Goal: Transaction & Acquisition: Purchase product/service

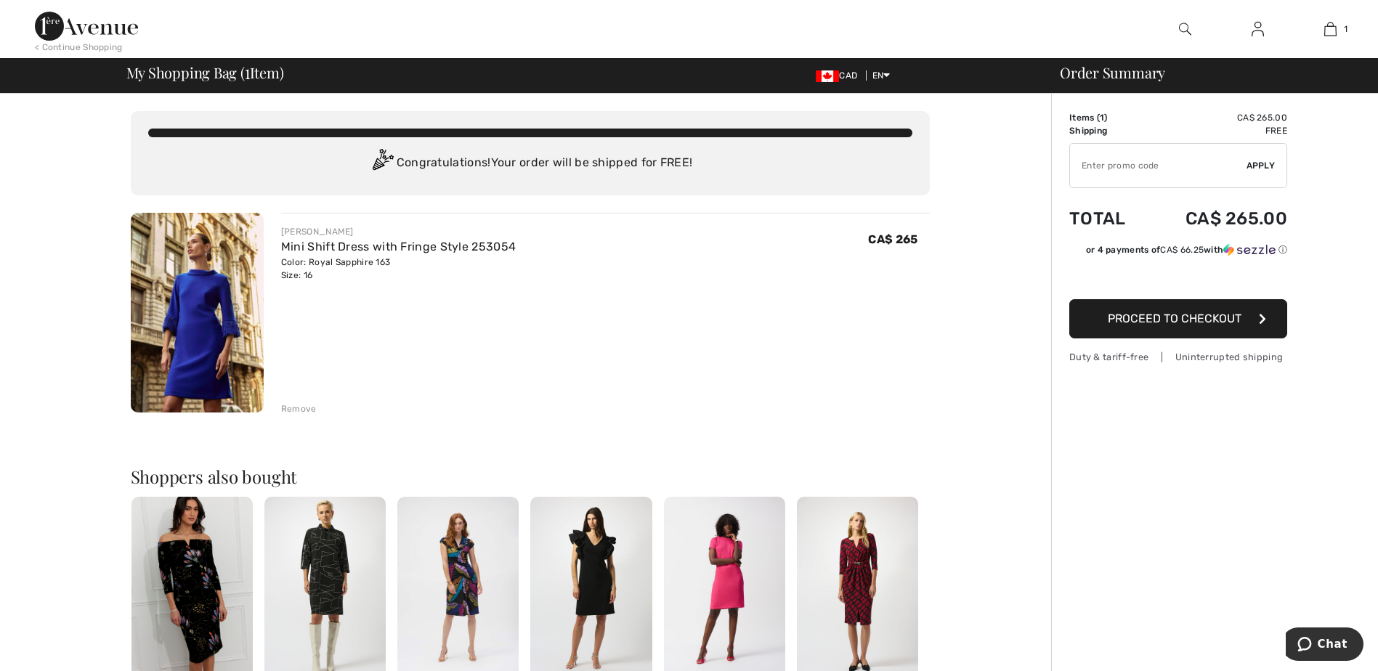
click at [1180, 320] on span "Proceed to Checkout" at bounding box center [1175, 319] width 134 height 14
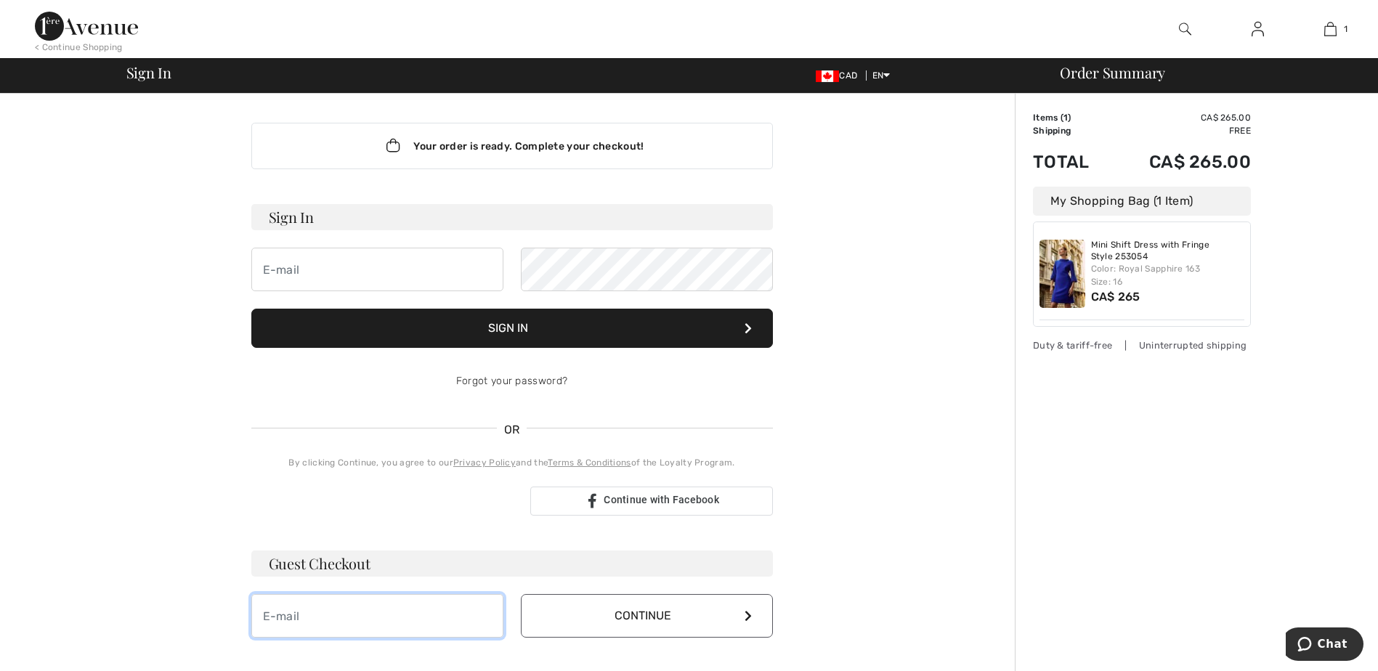
click at [331, 619] on input "email" at bounding box center [377, 616] width 252 height 44
type input "bboutros@cogeco.ca"
click at [749, 618] on icon at bounding box center [748, 616] width 7 height 12
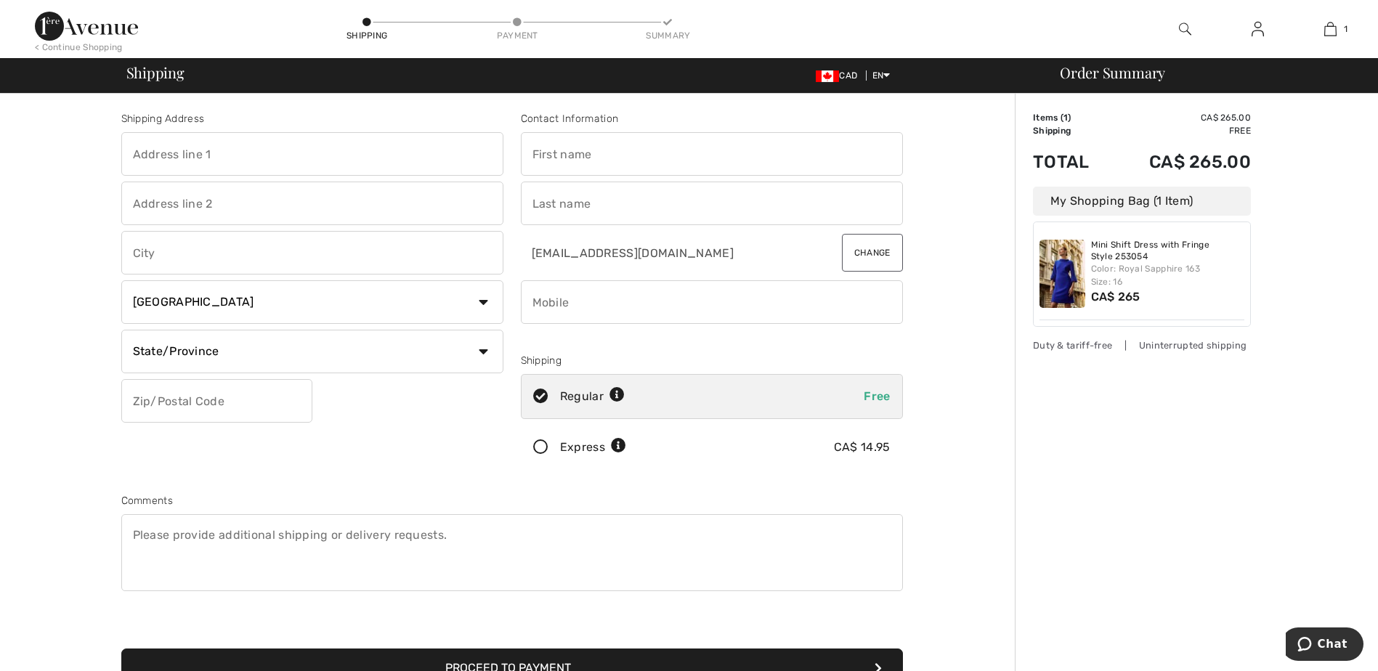
click at [239, 154] on input "text" at bounding box center [312, 154] width 382 height 44
type input "[STREET_ADDRESS]"
click at [427, 437] on div "Shipping Address 4 Beniuk Court Country Canada United States Afghanistan Aland …" at bounding box center [313, 293] width 400 height 365
drag, startPoint x: 173, startPoint y: 254, endPoint x: 185, endPoint y: 256, distance: 11.7
click at [174, 254] on input "text" at bounding box center [312, 253] width 382 height 44
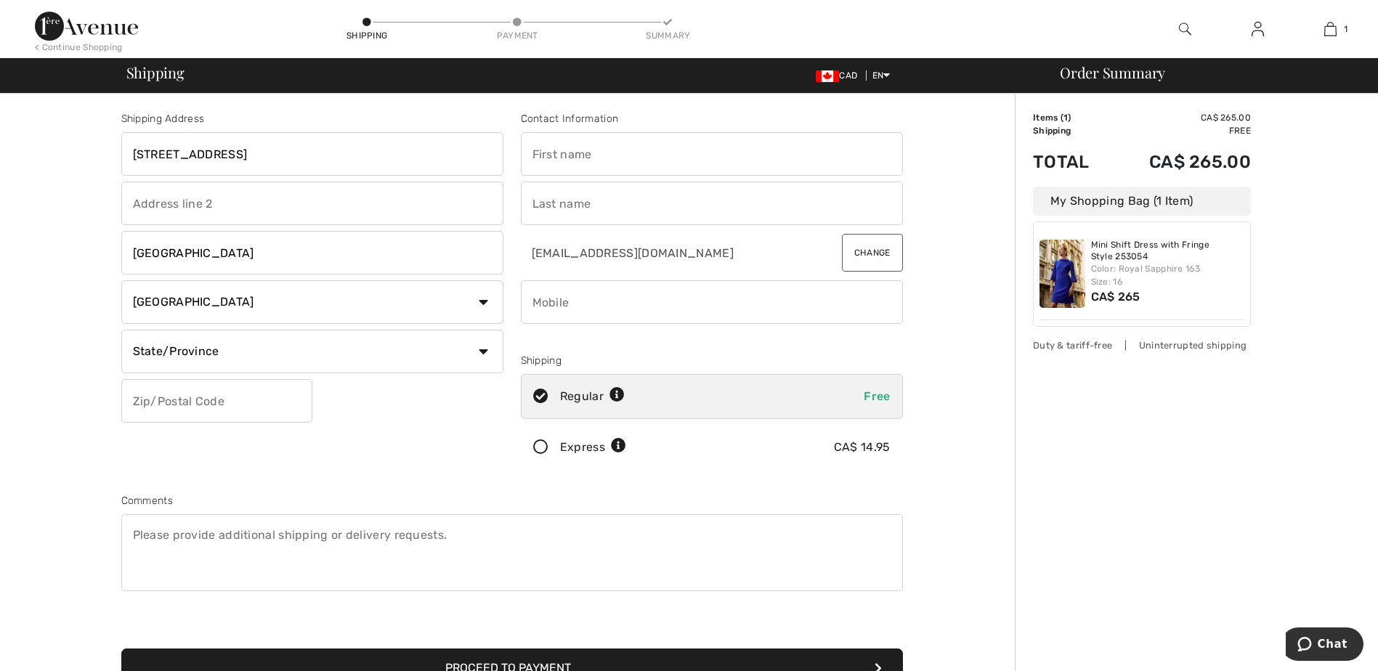
type input "[GEOGRAPHIC_DATA]"
click at [465, 496] on div "Comments" at bounding box center [512, 500] width 782 height 15
click at [482, 352] on select "State/Province Alberta British Columbia Manitoba New Brunswick Newfoundland and…" at bounding box center [312, 352] width 382 height 44
select select "ON"
click at [121, 330] on select "State/Province Alberta British Columbia Manitoba New Brunswick Newfoundland and…" at bounding box center [312, 352] width 382 height 44
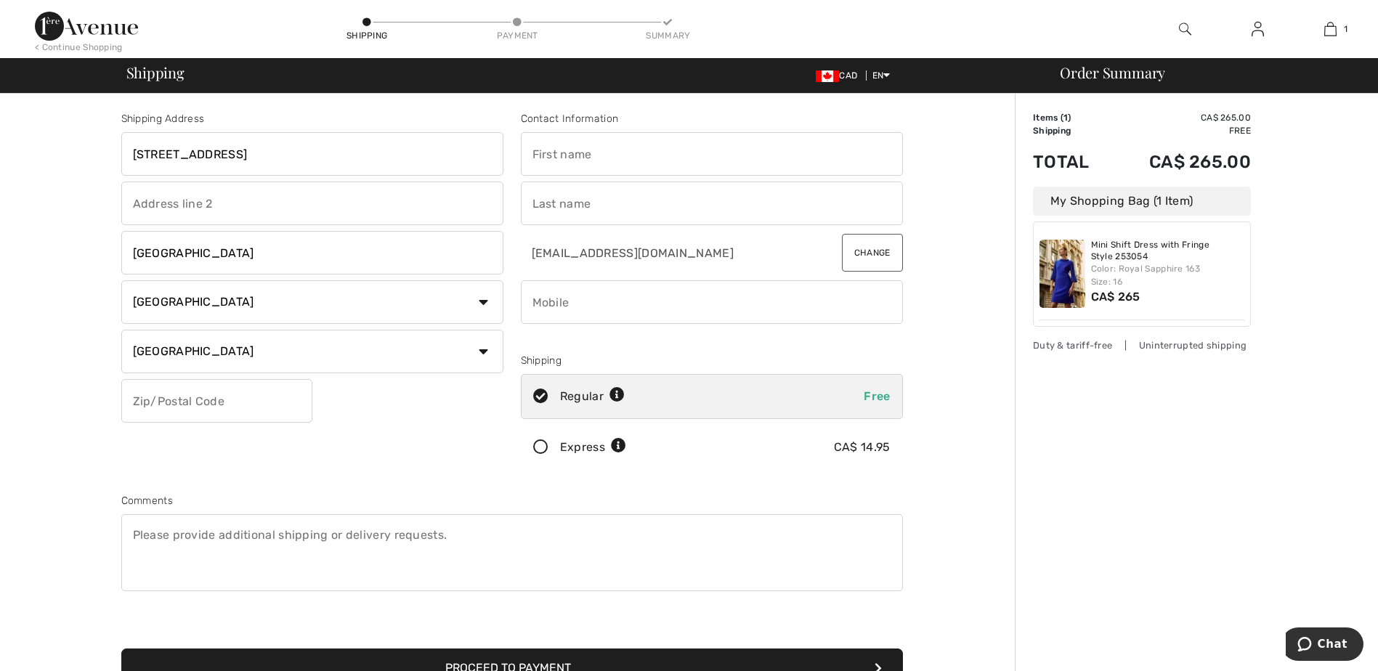
click at [246, 400] on input "text" at bounding box center [216, 401] width 191 height 44
type input "N8H5K9"
click at [661, 153] on input "text" at bounding box center [712, 154] width 382 height 44
type input "[PERSON_NAME]"
click at [823, 207] on input "text" at bounding box center [712, 204] width 382 height 44
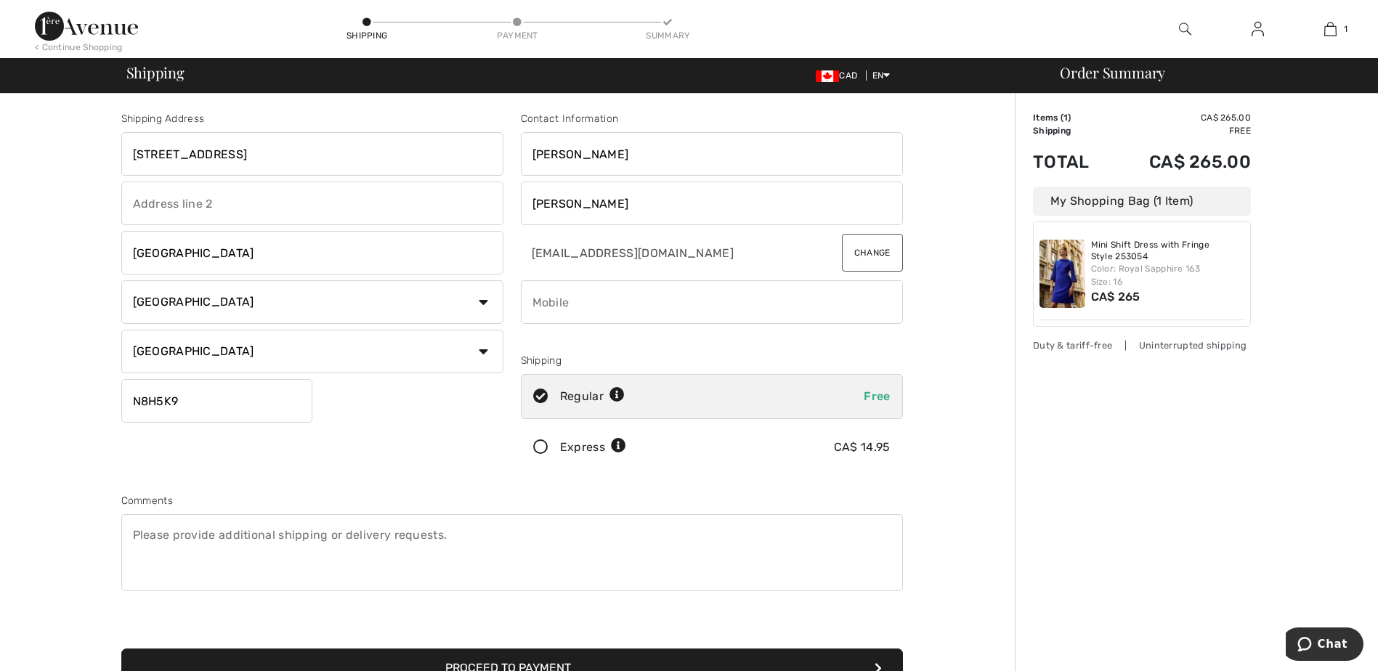
type input "[PERSON_NAME]"
click at [970, 402] on div "Shipping Address 4 Beniuk Court Leamington Country Canada United States Afghani…" at bounding box center [512, 520] width 1006 height 853
click at [573, 302] on input "phone" at bounding box center [712, 302] width 382 height 44
type input "5199800863"
click at [973, 520] on div "Shipping Address 4 Beniuk Court Leamington Country Canada United States Afghani…" at bounding box center [512, 520] width 1006 height 853
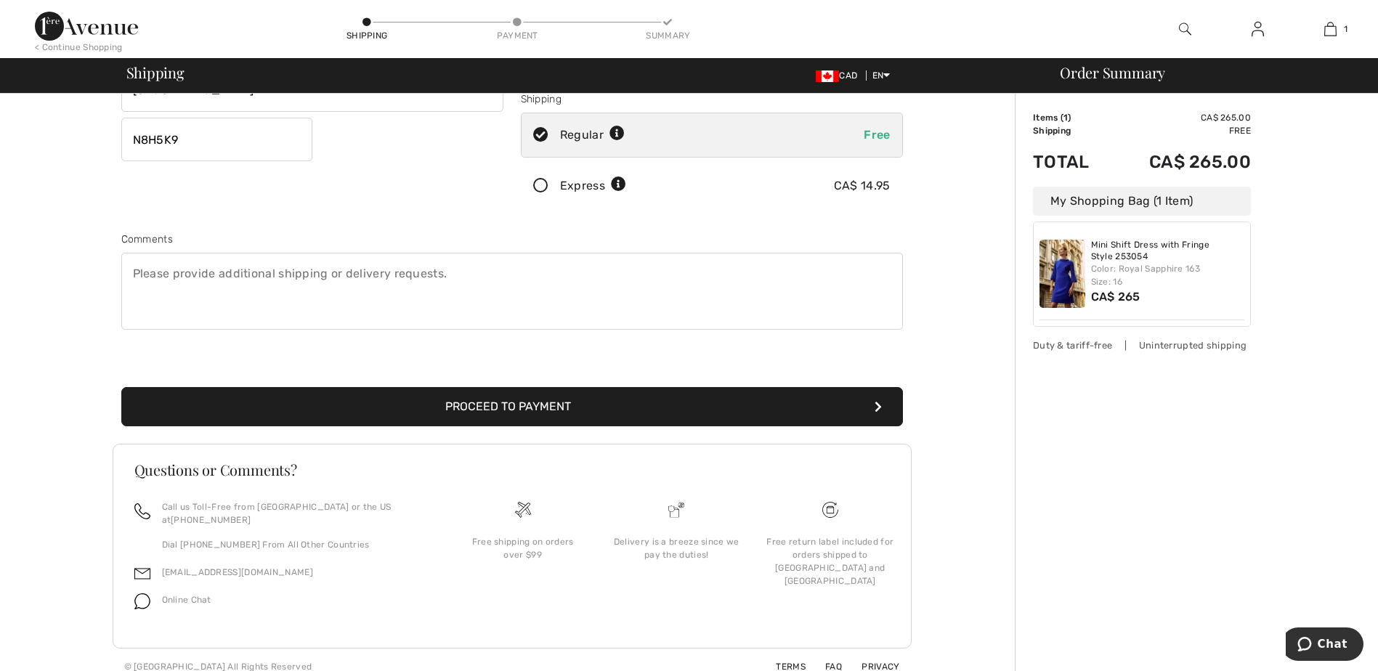
scroll to position [262, 0]
click at [556, 410] on button "Proceed to Payment" at bounding box center [512, 406] width 782 height 39
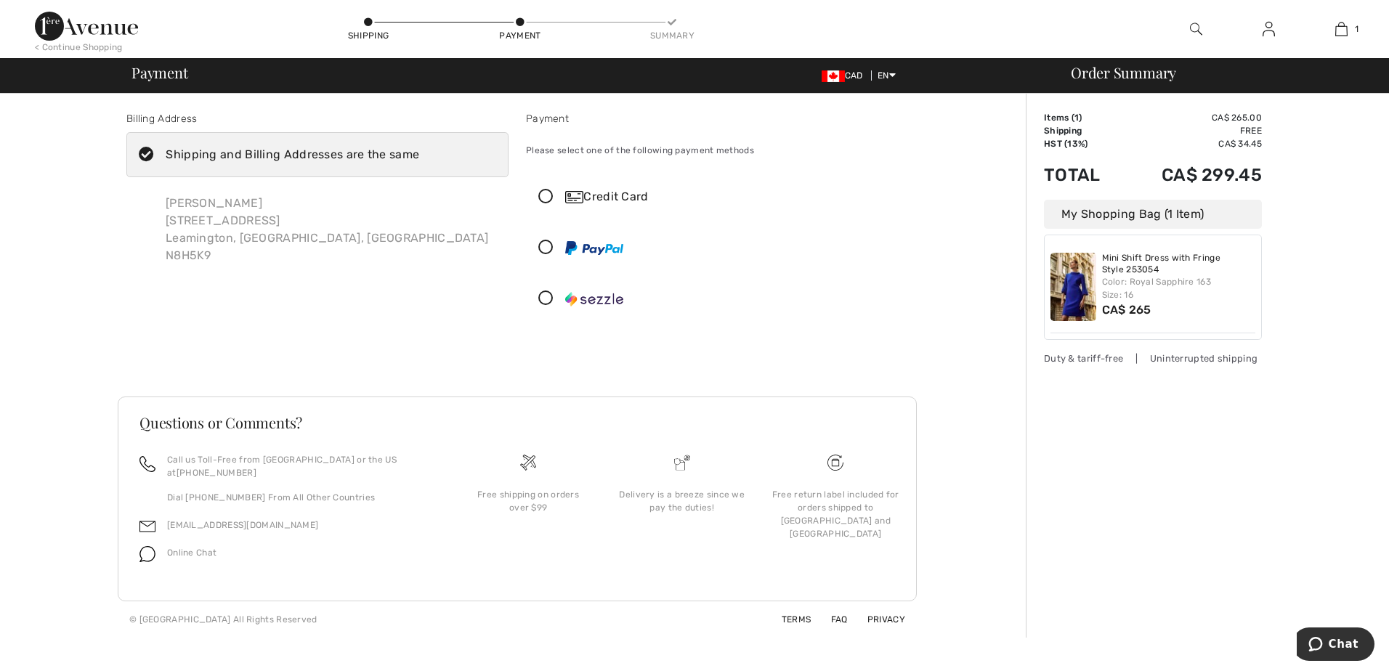
click at [545, 195] on icon at bounding box center [546, 197] width 39 height 15
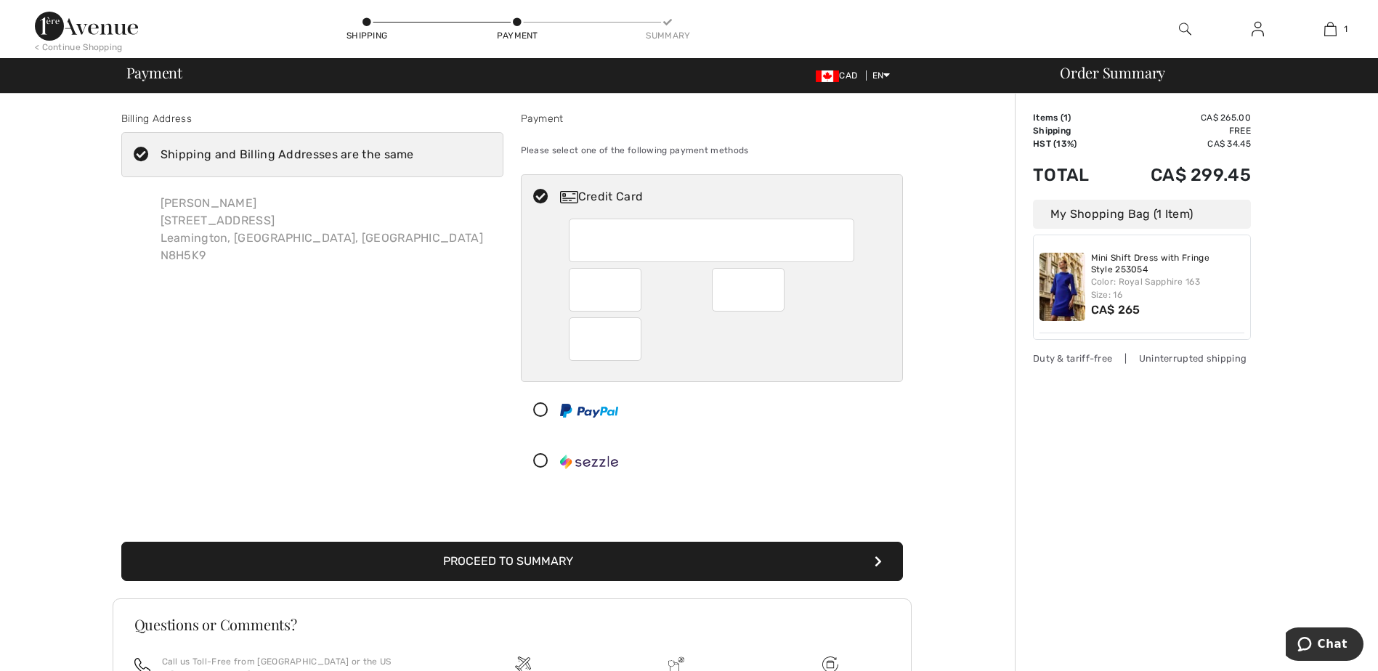
click at [565, 558] on button "Proceed to Summary" at bounding box center [512, 561] width 782 height 39
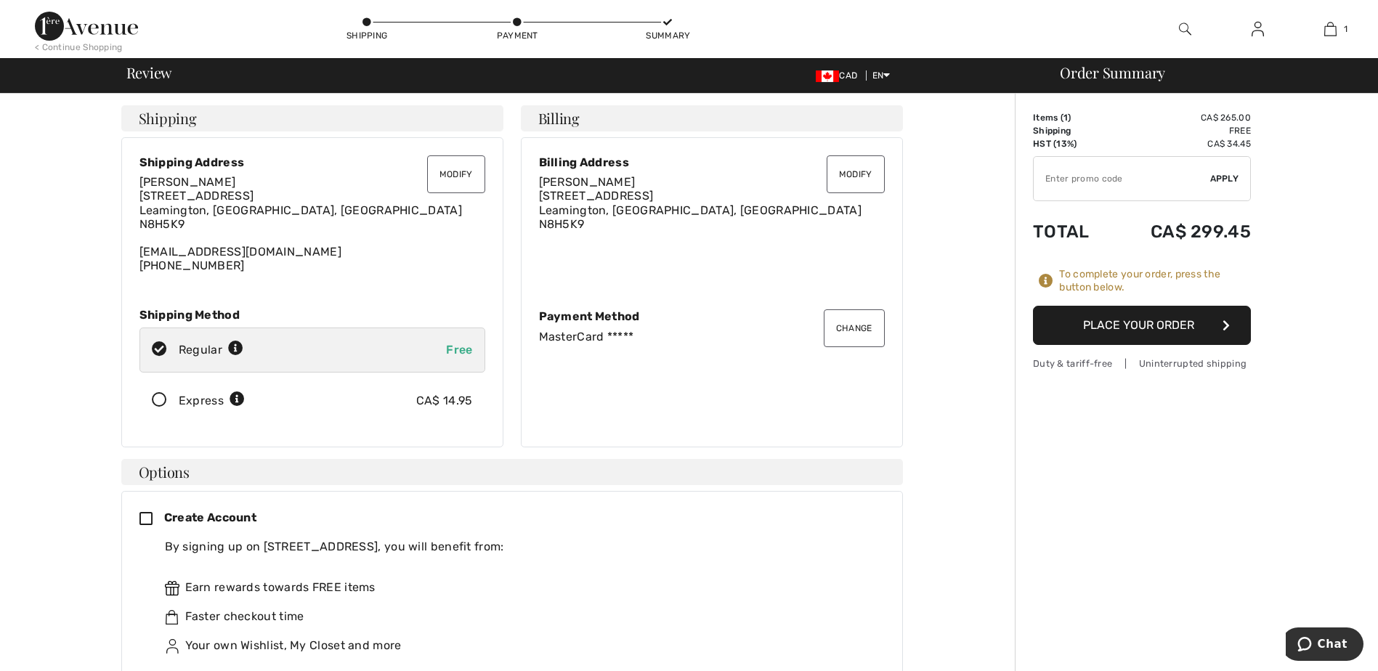
click at [1136, 180] on input "TEXT" at bounding box center [1122, 179] width 177 height 44
type input "NEW15"
click at [1232, 178] on span "Apply" at bounding box center [1225, 178] width 29 height 13
click at [1231, 177] on span "Remove" at bounding box center [1221, 178] width 36 height 13
click at [1133, 179] on input "TEXT" at bounding box center [1122, 179] width 177 height 44
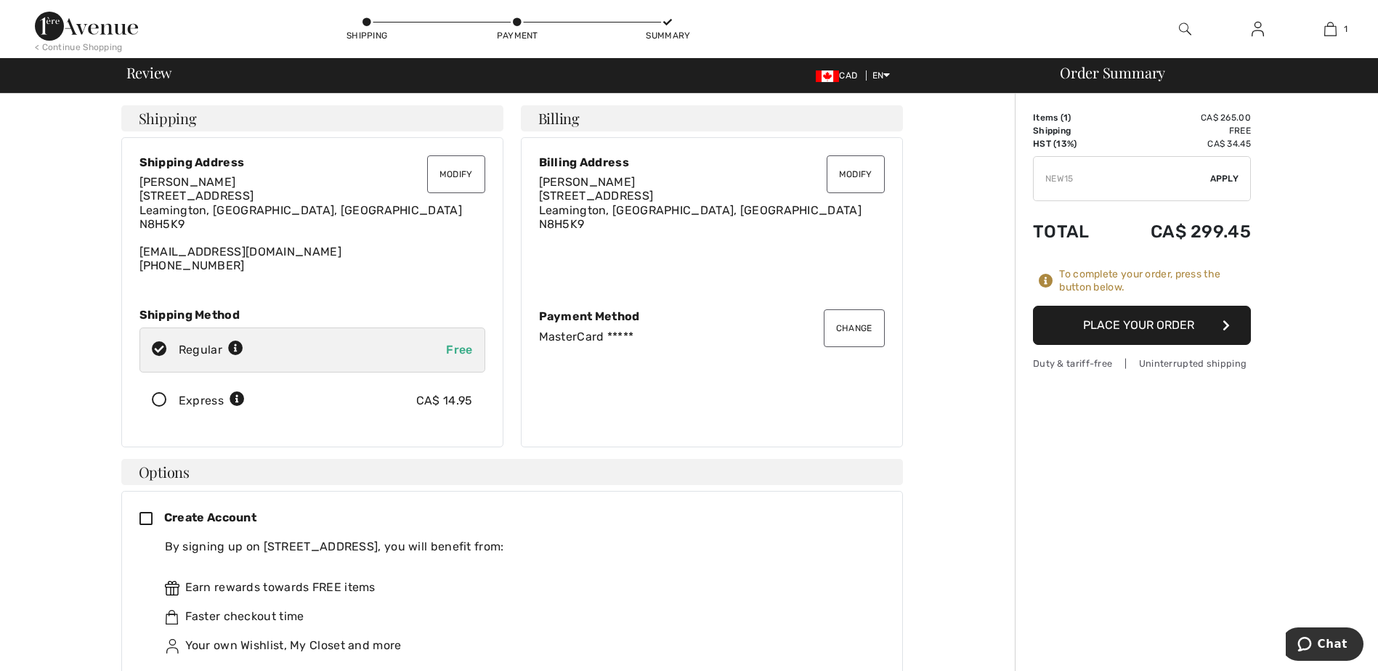
type input "NEW15"
click at [1226, 177] on span "Apply" at bounding box center [1225, 178] width 29 height 13
click at [1228, 177] on span "Remove" at bounding box center [1221, 178] width 36 height 13
